Goal: Transaction & Acquisition: Book appointment/travel/reservation

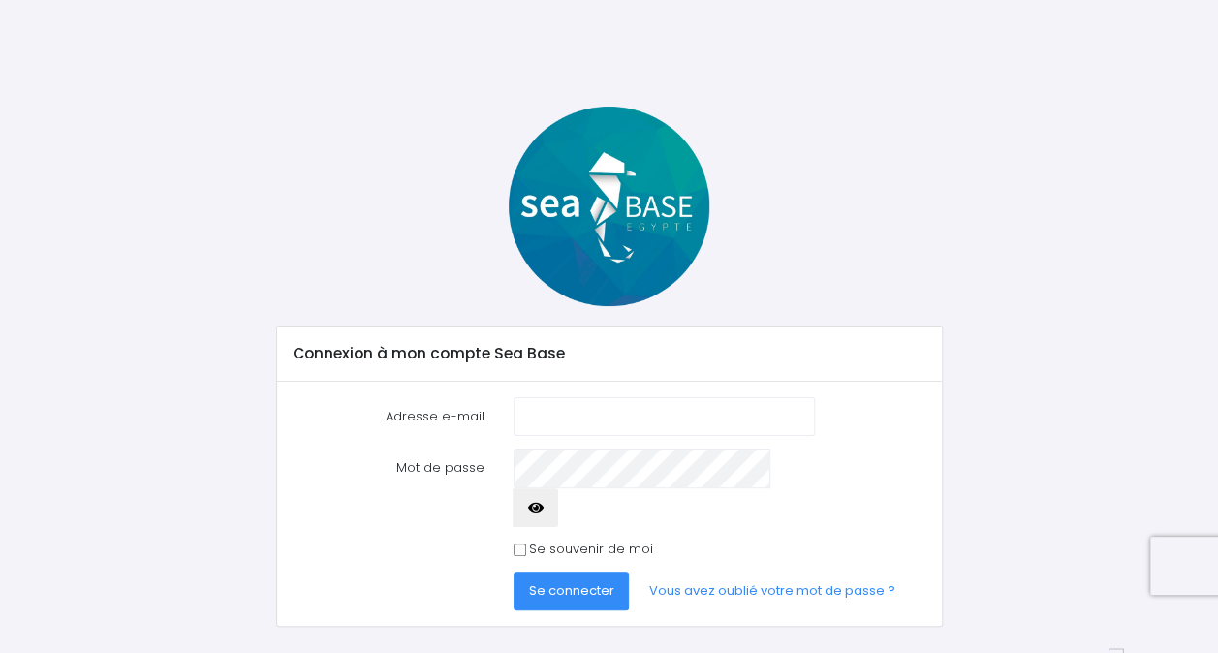
click at [605, 413] on input "Adresse e-mail" at bounding box center [665, 416] width 302 height 39
type input "[EMAIL_ADDRESS][DOMAIN_NAME]"
click at [559, 488] on button "button" at bounding box center [536, 507] width 47 height 39
click at [517, 544] on input "Se souvenir de moi" at bounding box center [520, 550] width 13 height 13
checkbox input "true"
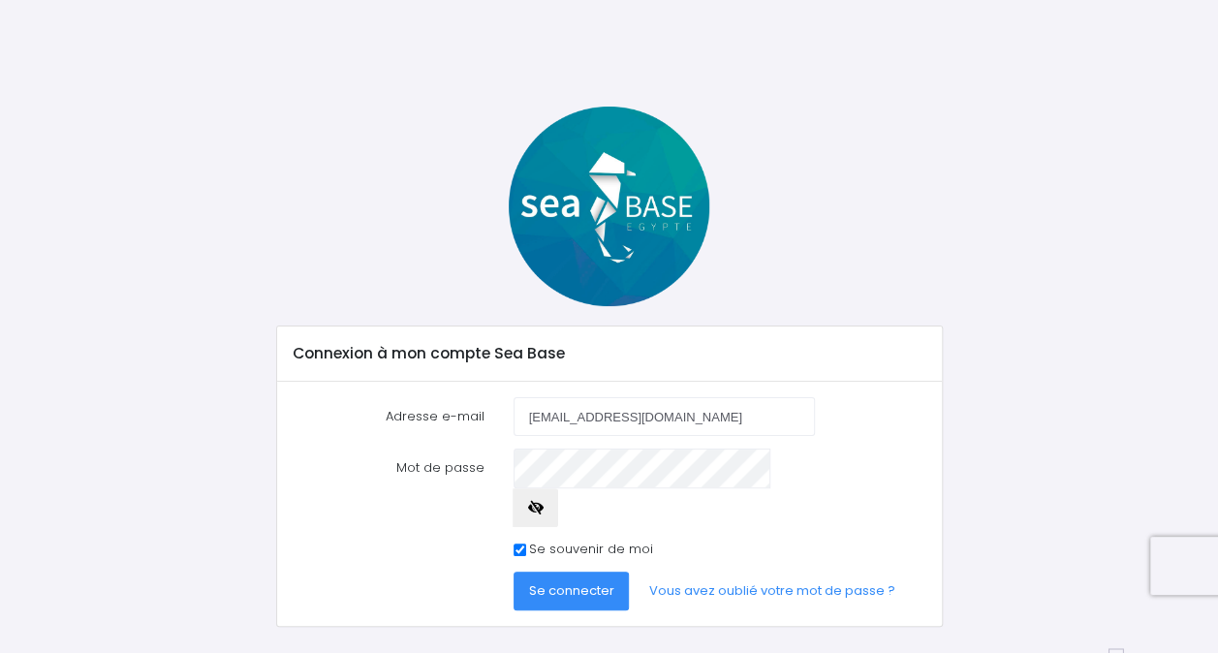
click at [568, 572] on button "Se connecter" at bounding box center [572, 591] width 116 height 39
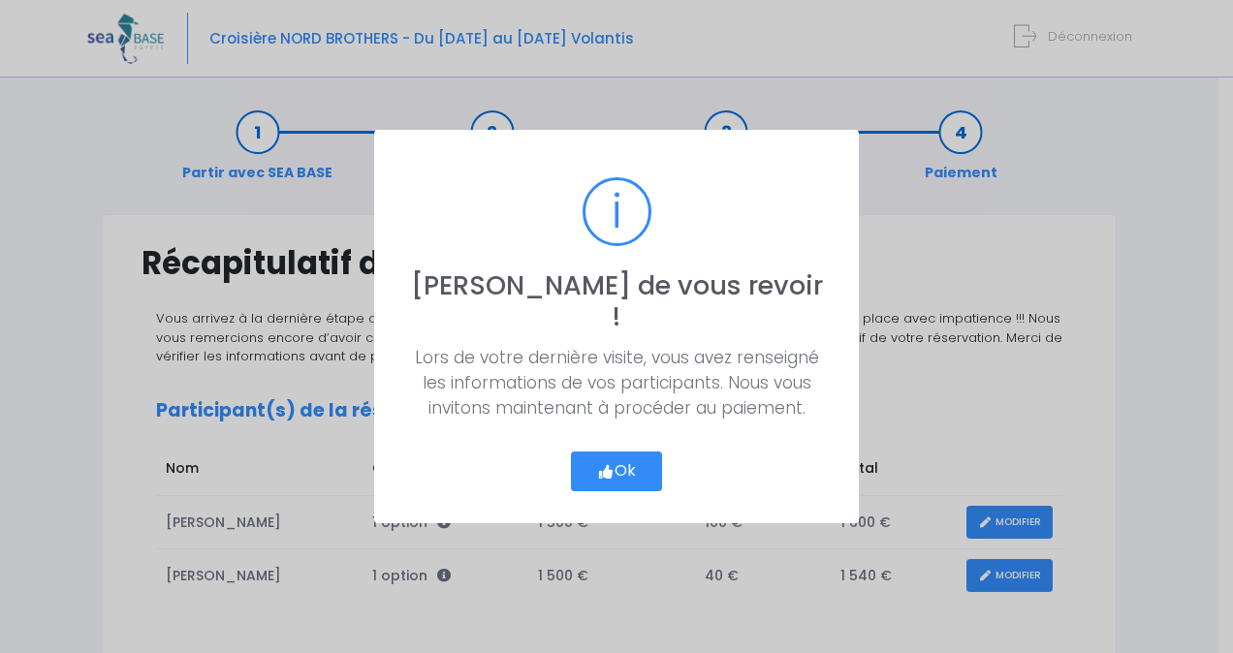
click at [632, 452] on button "Ok" at bounding box center [616, 472] width 91 height 41
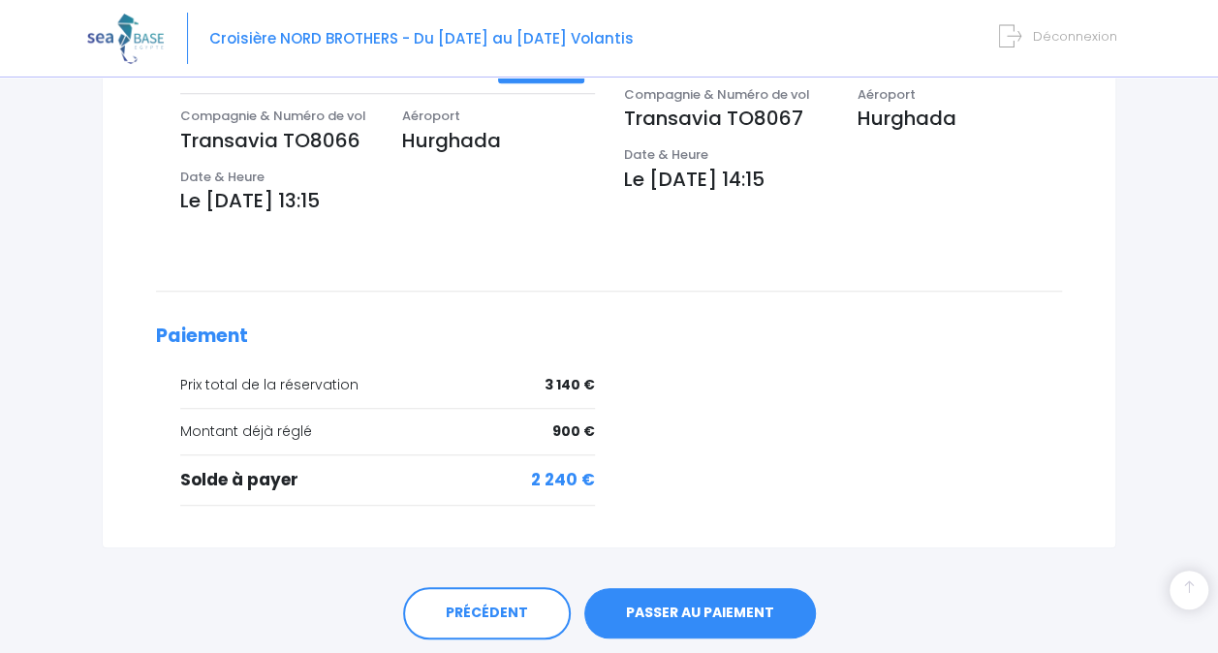
scroll to position [758, 0]
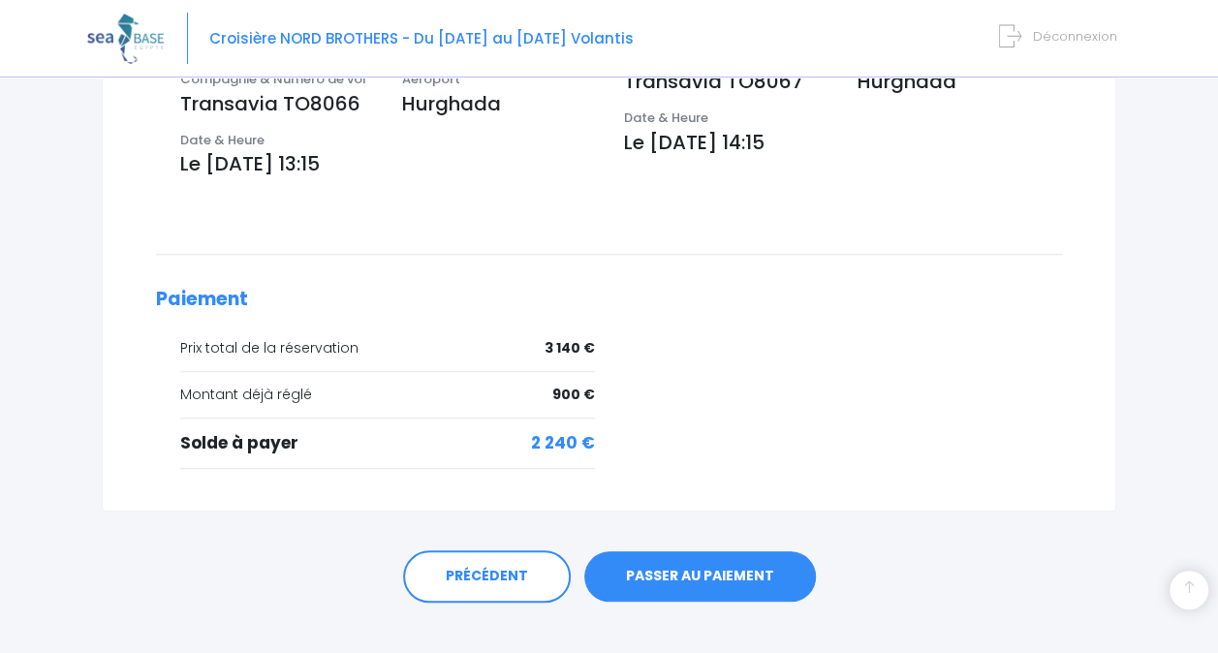
click at [697, 551] on link "PASSER AU PAIEMENT" at bounding box center [700, 576] width 232 height 50
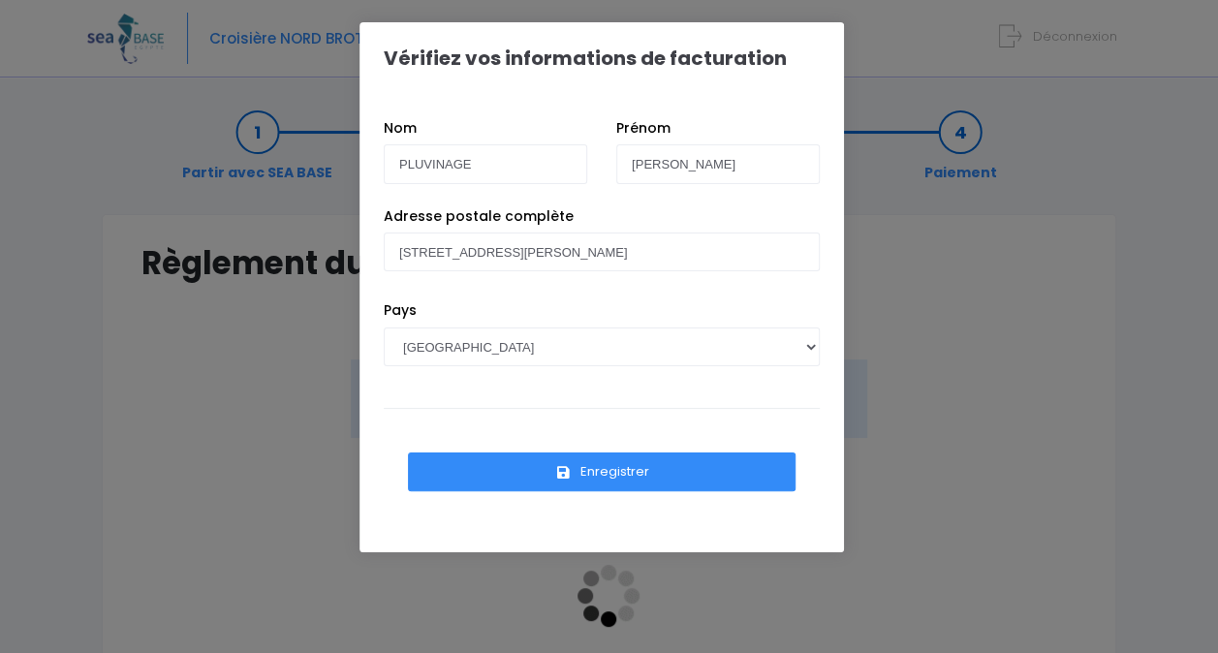
click at [612, 479] on button "Enregistrer" at bounding box center [602, 472] width 388 height 39
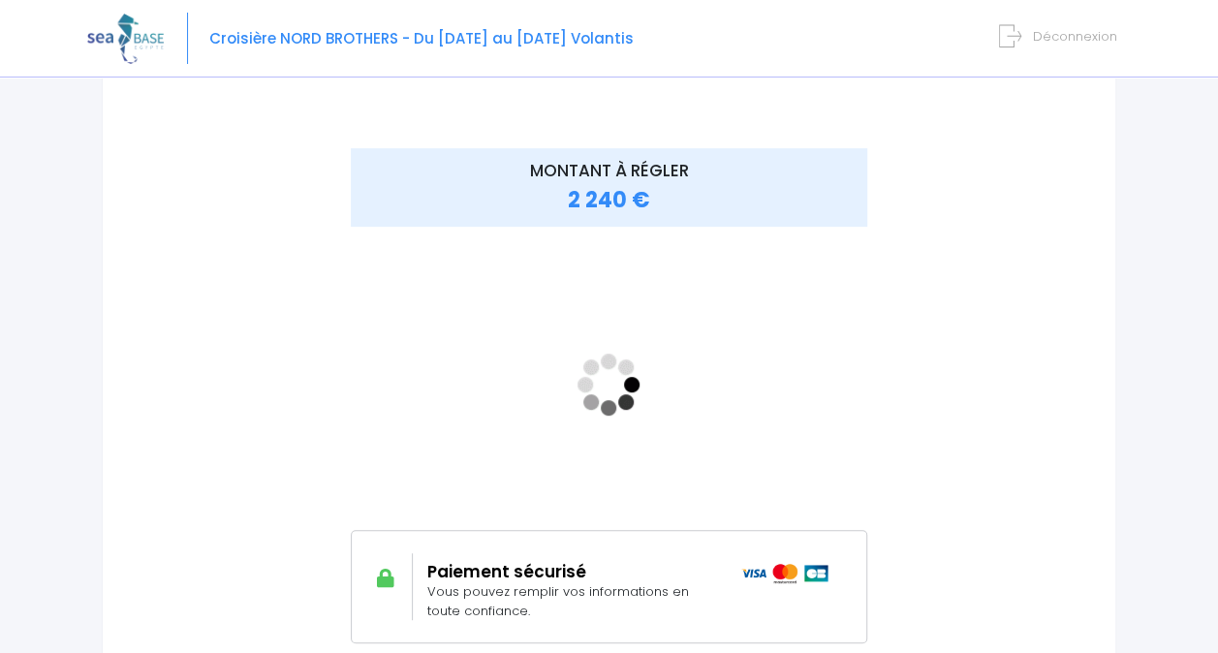
scroll to position [210, 0]
